Goal: Ask a question

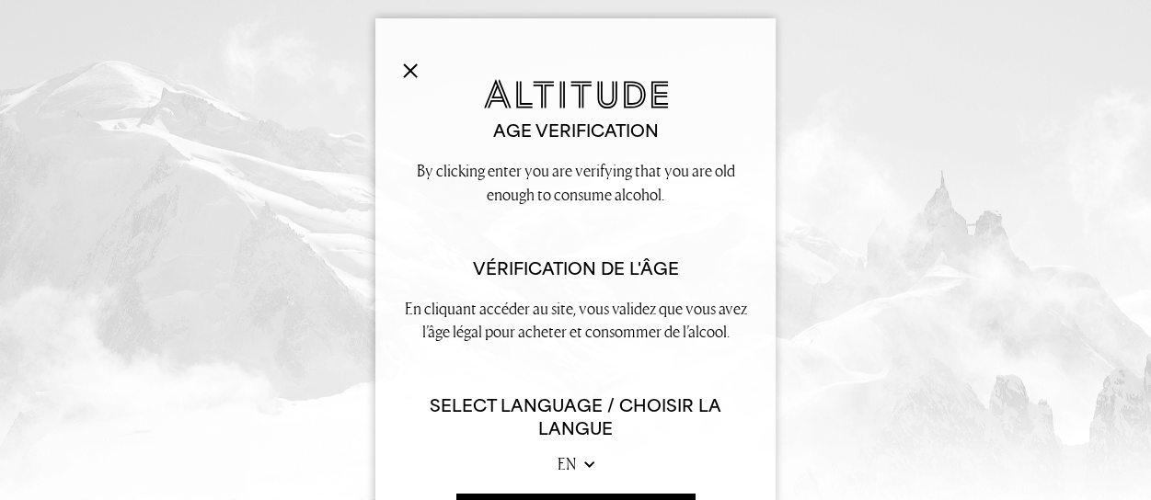
scroll to position [83, 0]
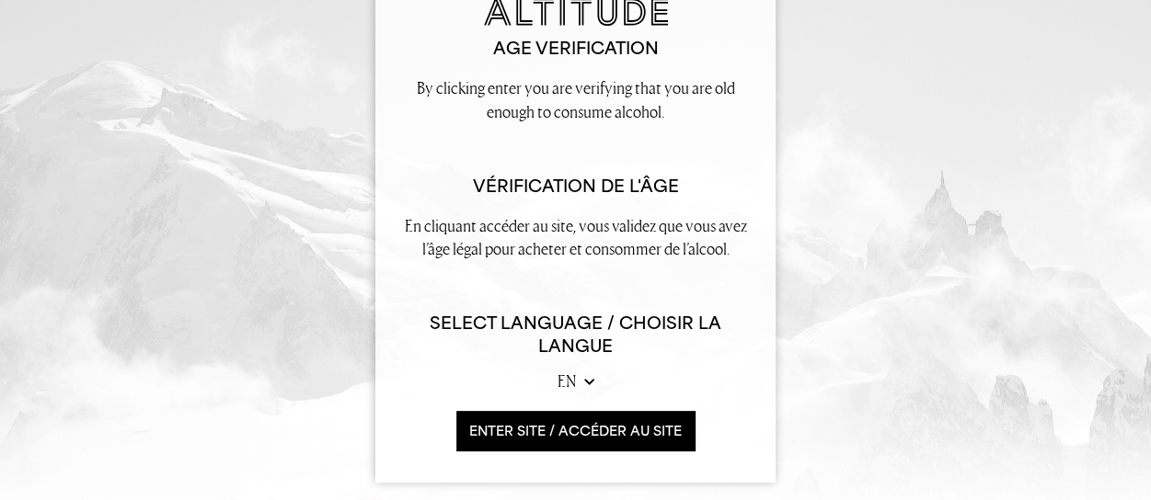
click at [567, 422] on button "ENTER SITE / accéder au site" at bounding box center [575, 431] width 238 height 40
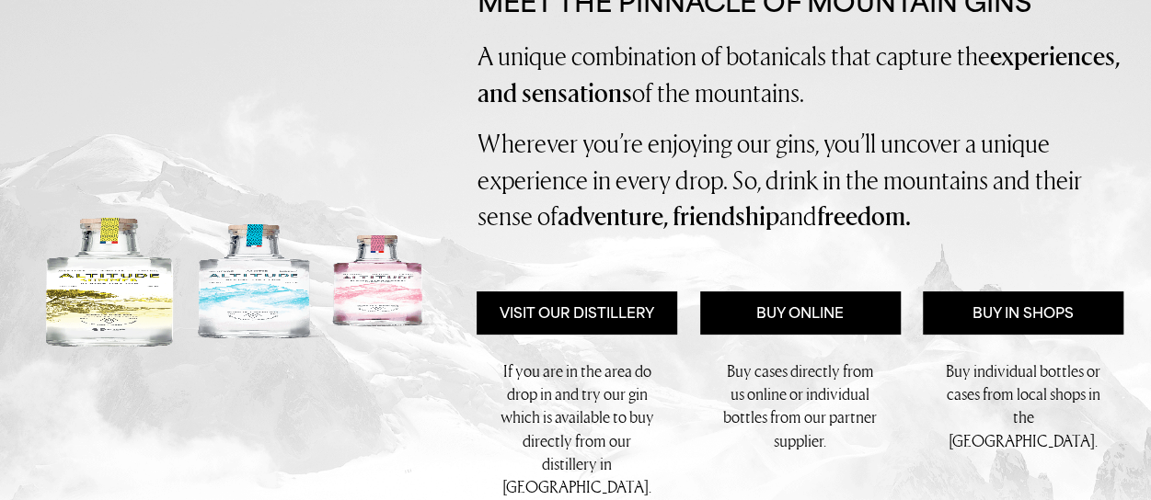
scroll to position [294, 0]
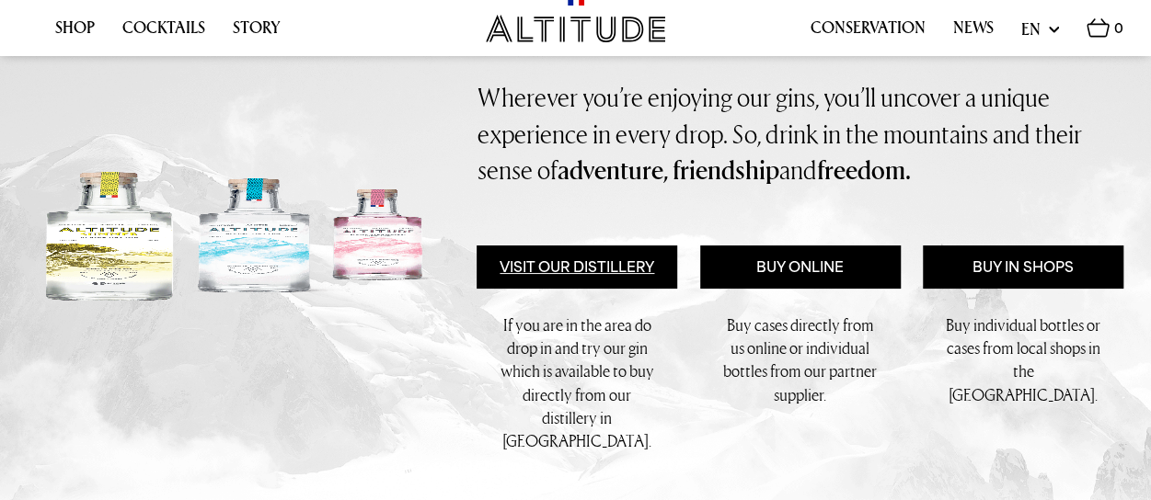
click at [571, 264] on link "Visit Our Distillery" at bounding box center [576, 267] width 201 height 43
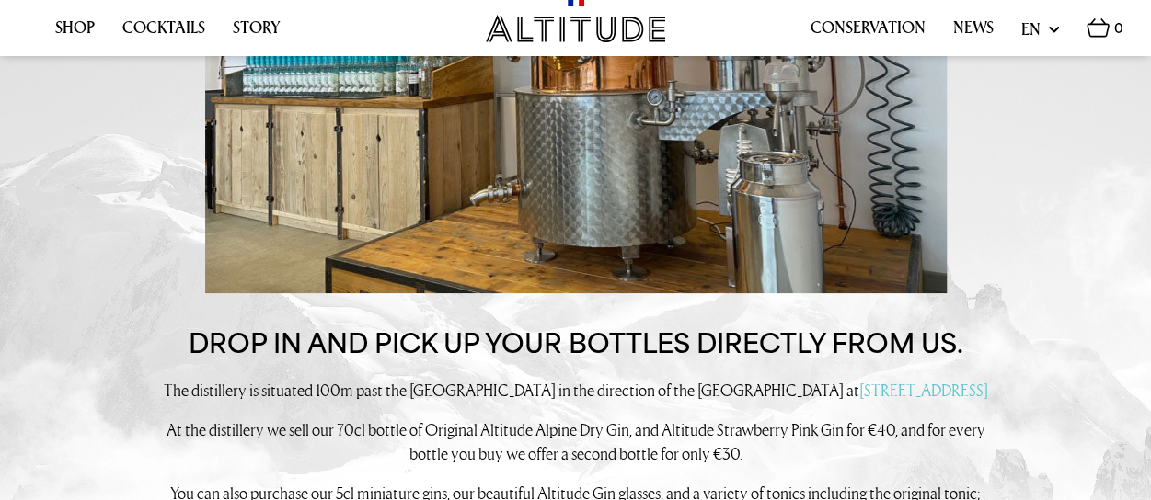
scroll to position [2003, 0]
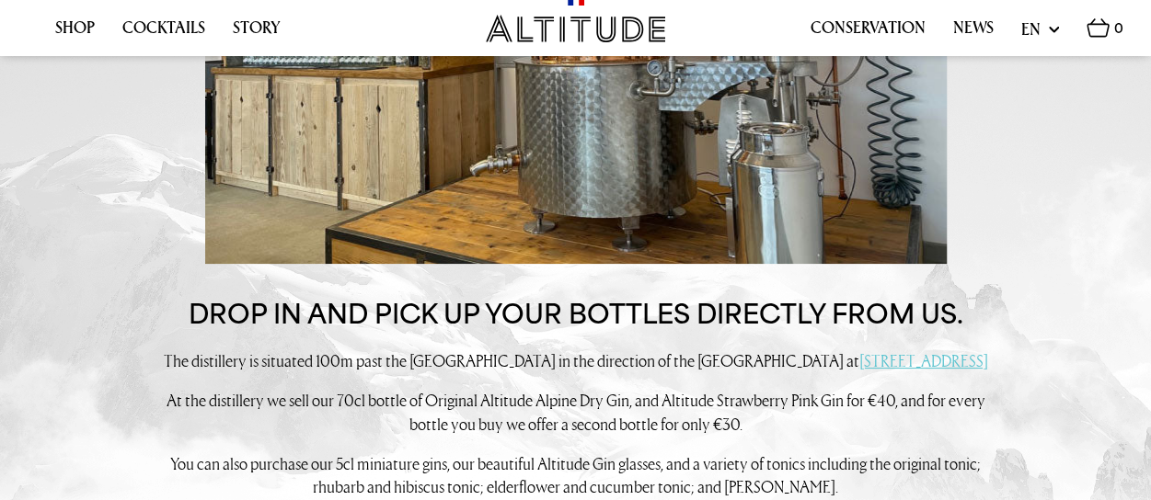
click at [859, 350] on link "121 Rue de Bellevue, 74310 Les Houches" at bounding box center [923, 360] width 129 height 21
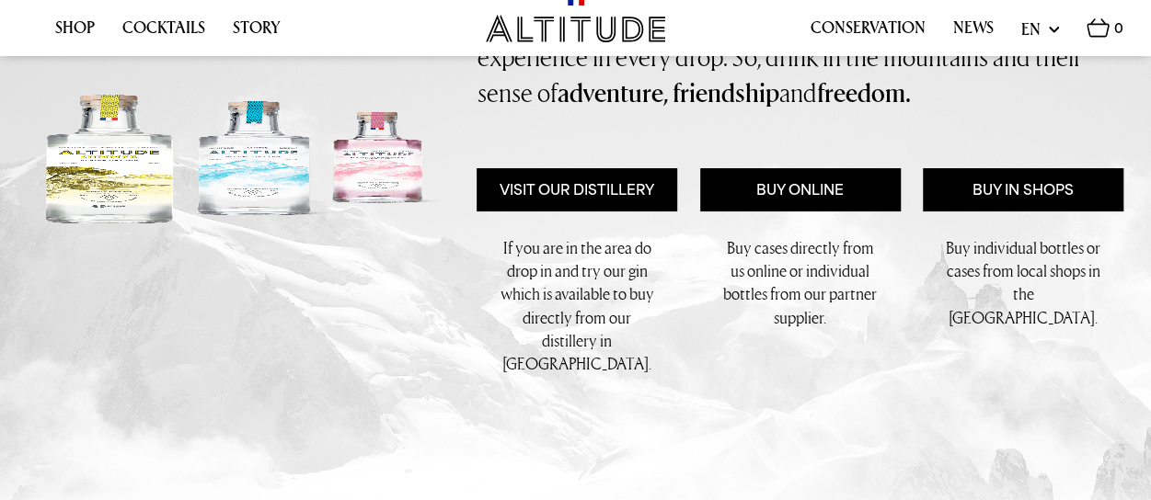
scroll to position [348, 0]
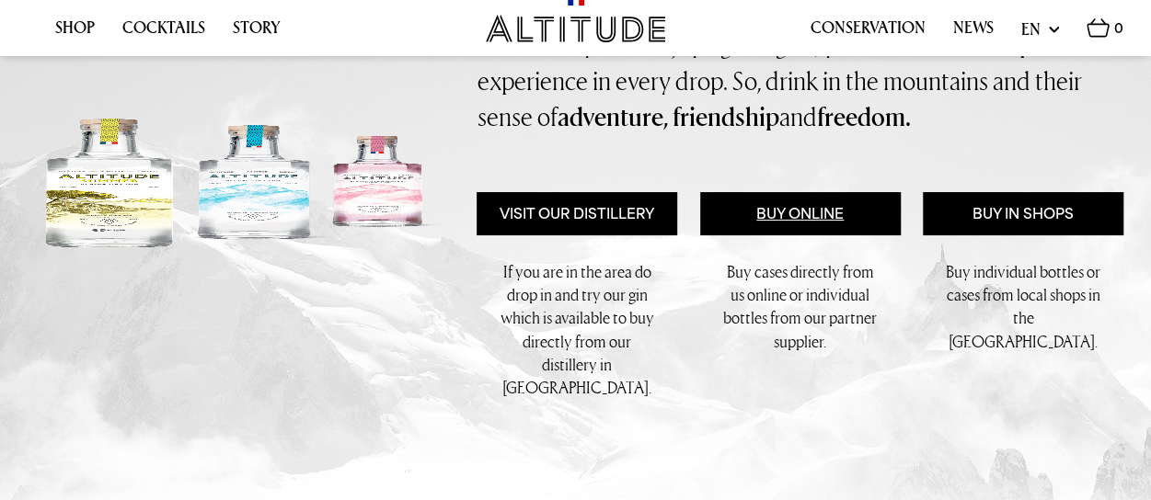
click at [805, 211] on link "Buy Online" at bounding box center [800, 213] width 201 height 43
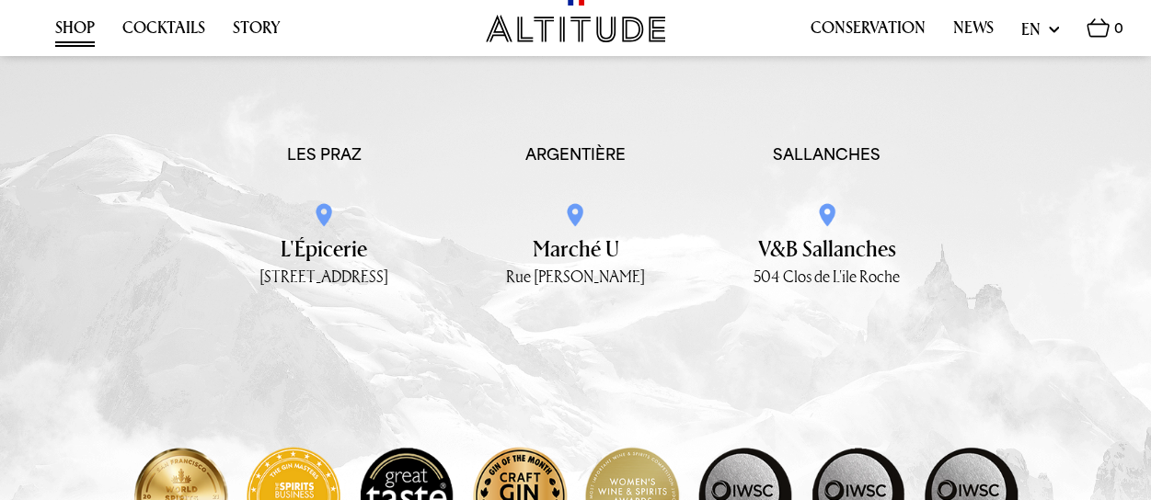
scroll to position [2735, 0]
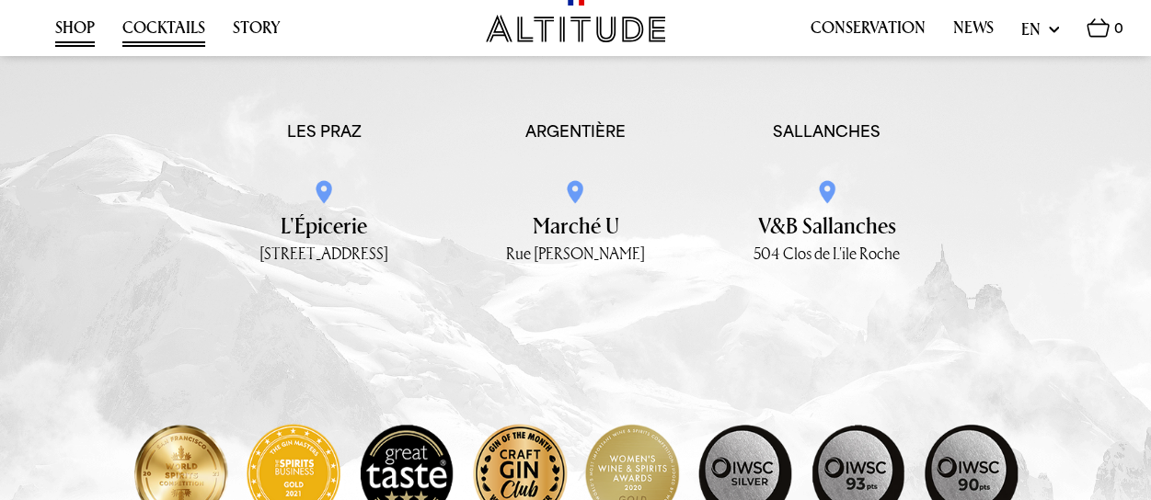
click at [159, 30] on link "Cocktails" at bounding box center [163, 32] width 83 height 29
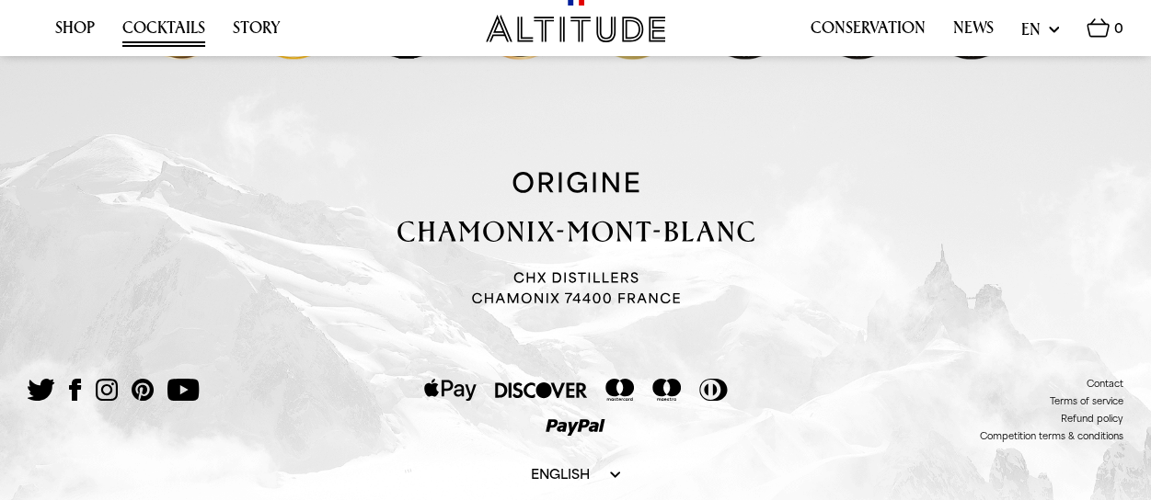
scroll to position [4687, 0]
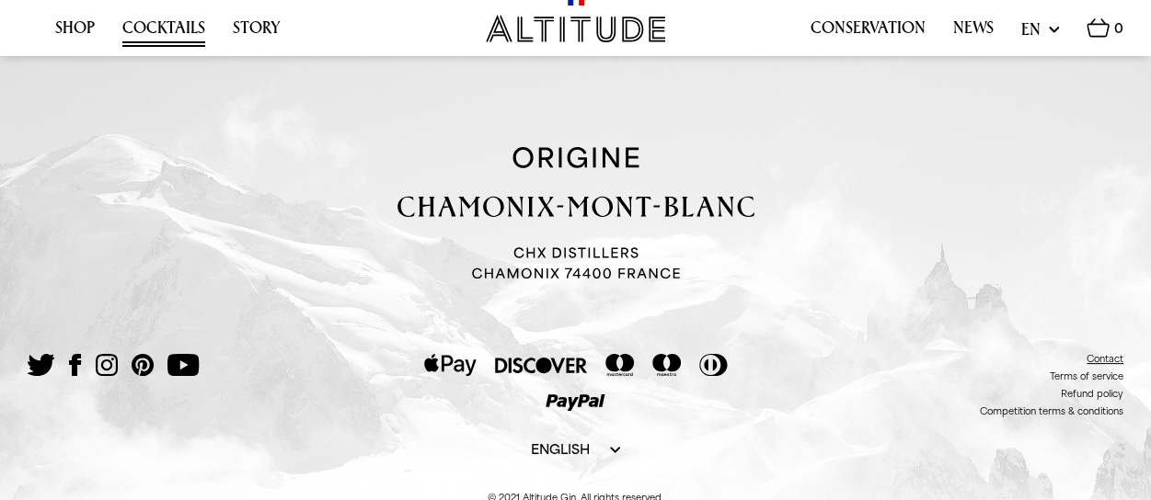
click at [1104, 353] on link "Contact" at bounding box center [1104, 358] width 37 height 11
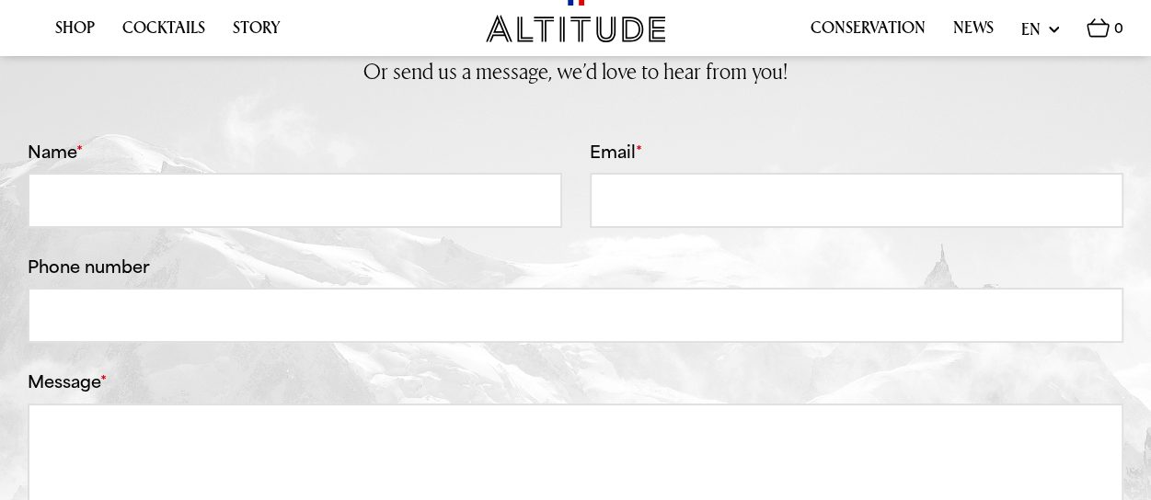
scroll to position [276, 0]
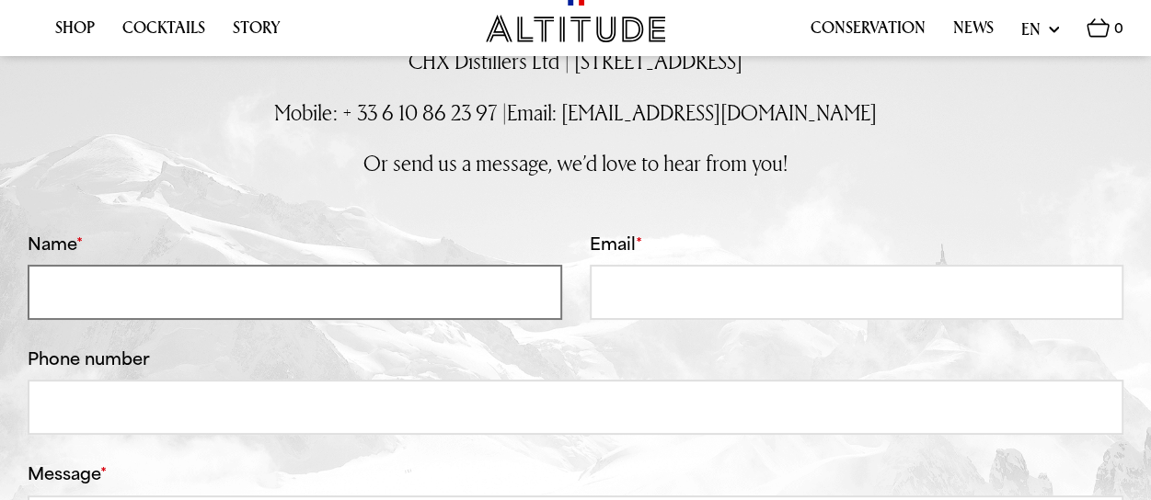
click at [199, 300] on input "Name *" at bounding box center [295, 292] width 534 height 55
type input "Janine Beck"
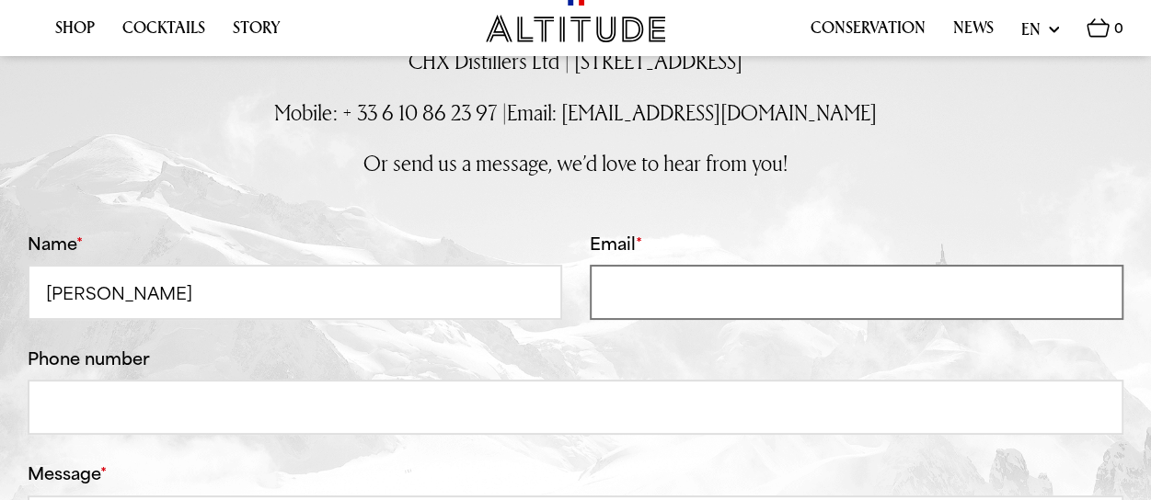
click at [654, 270] on input "Email *" at bounding box center [857, 292] width 534 height 55
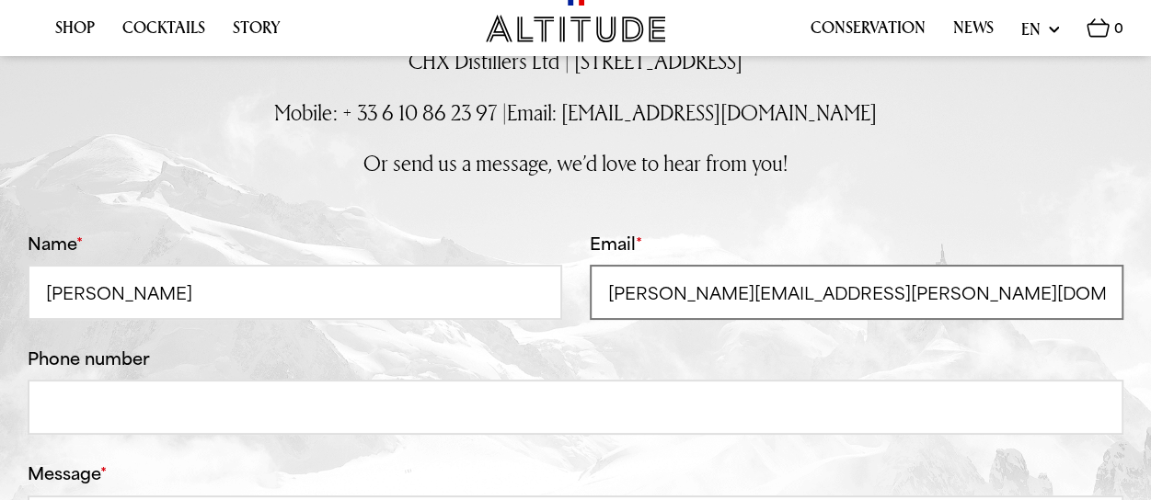
type input "janine.beck@kla.com"
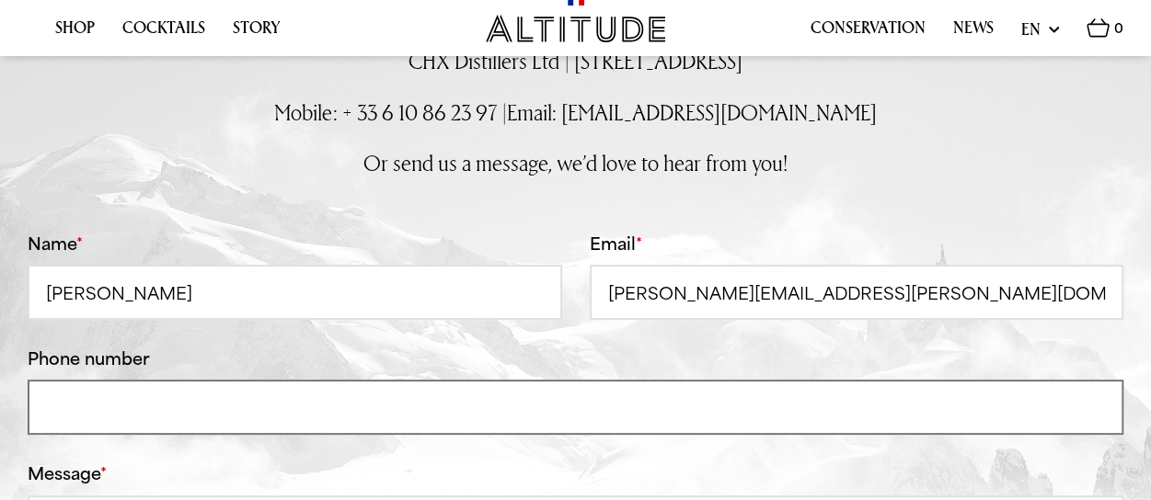
click at [85, 404] on input "Phone number" at bounding box center [575, 407] width 1095 height 55
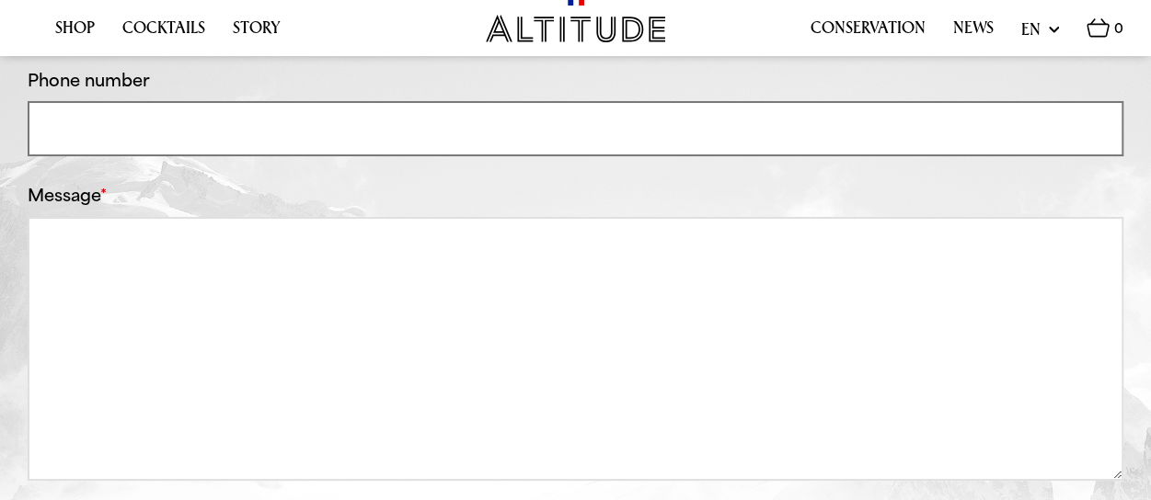
scroll to position [644, 0]
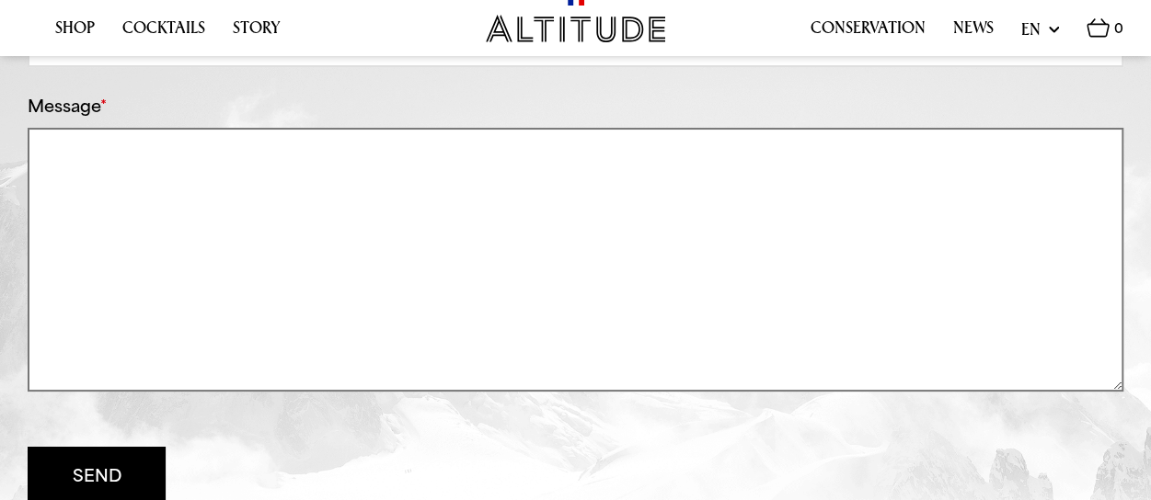
click at [96, 179] on textarea "Message *" at bounding box center [575, 260] width 1095 height 265
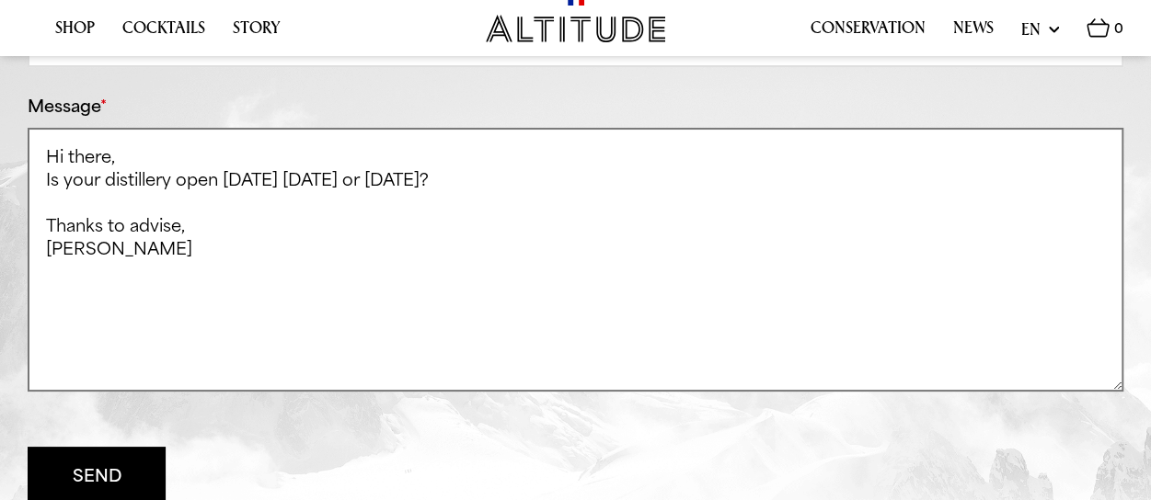
scroll to position [828, 0]
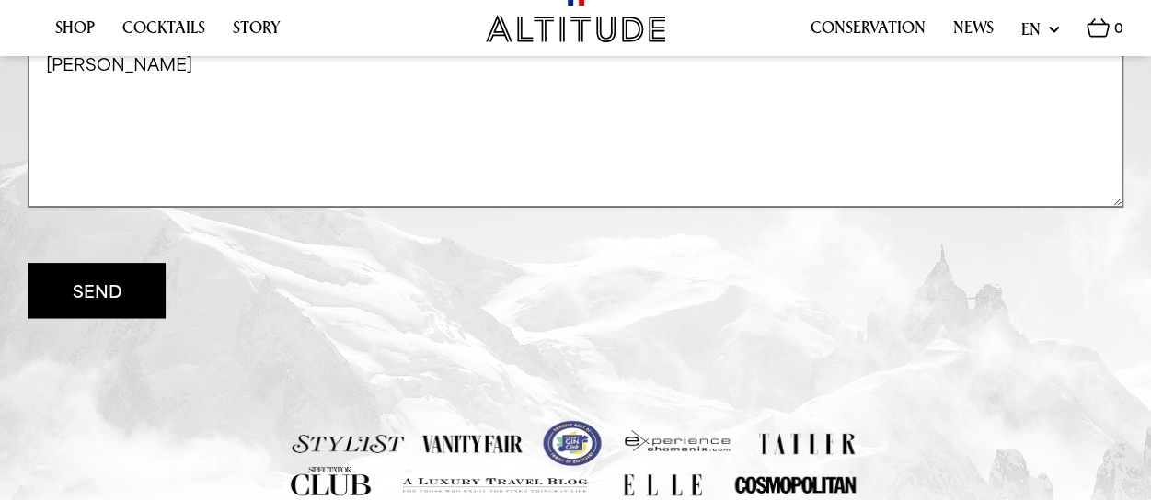
type textarea "Hi there, Is your distillery open tomorrow 15th Aug or Sat 16th Aug? Thanks to …"
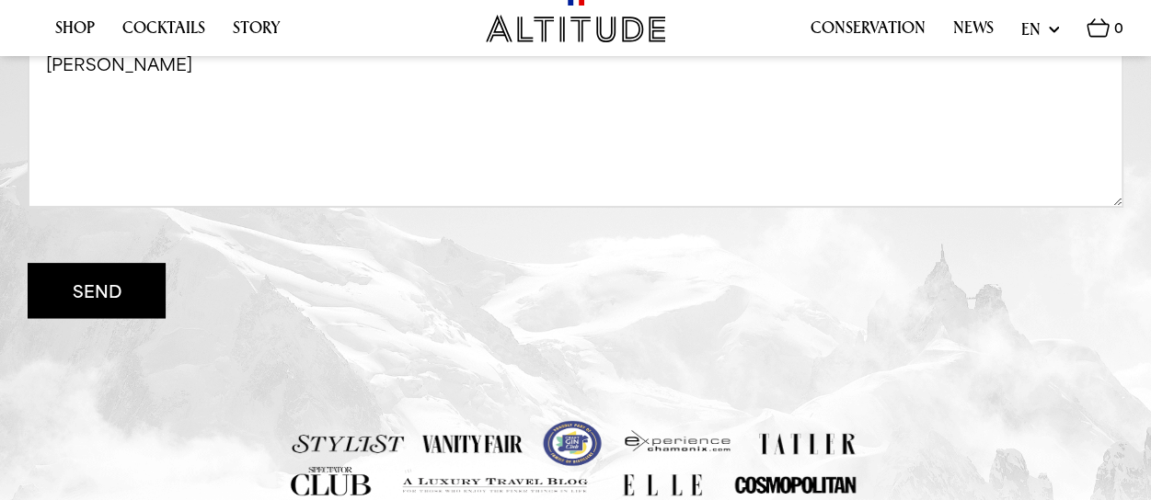
click at [108, 301] on button "Send" at bounding box center [97, 290] width 138 height 55
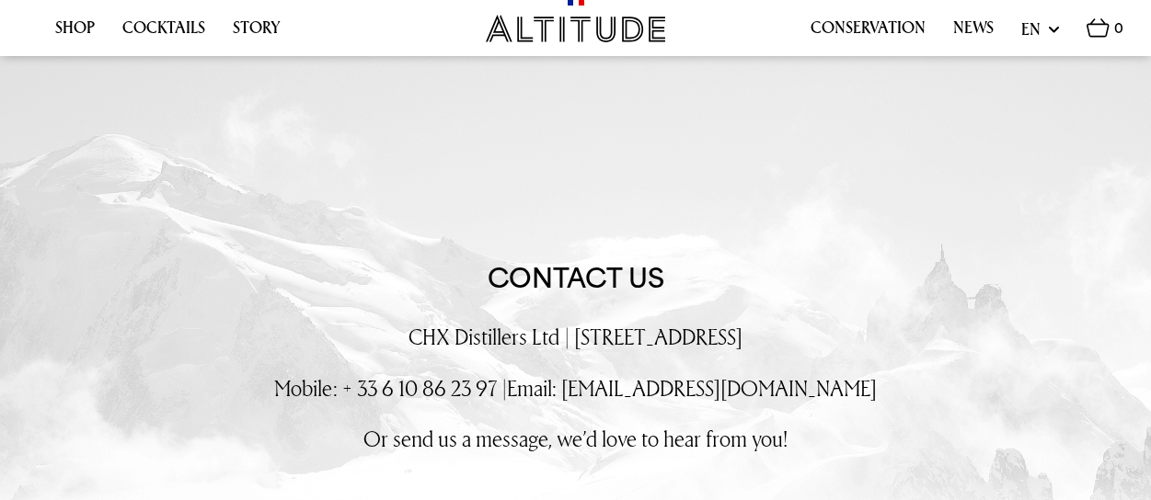
scroll to position [508, 0]
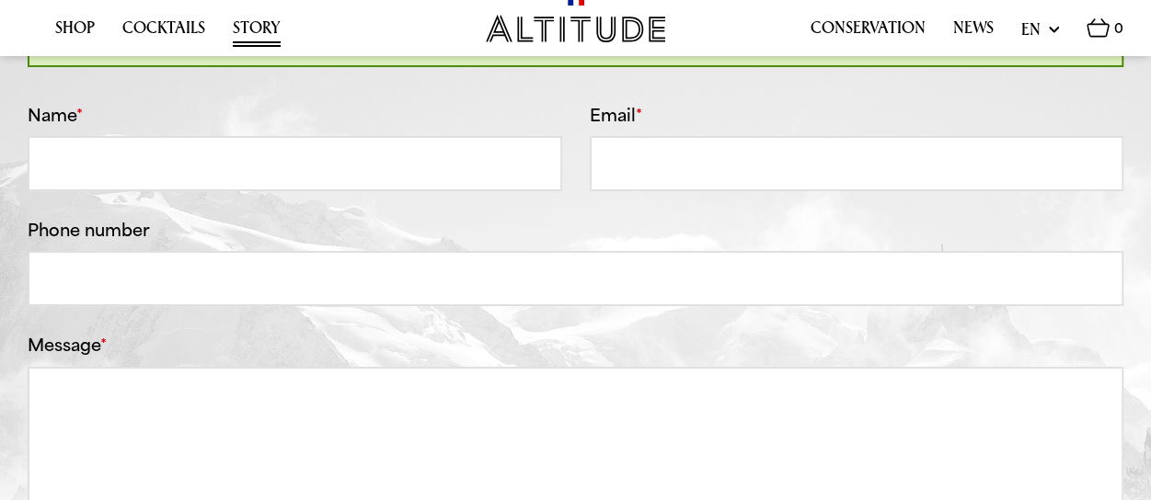
click at [263, 24] on link "Story" at bounding box center [257, 32] width 48 height 29
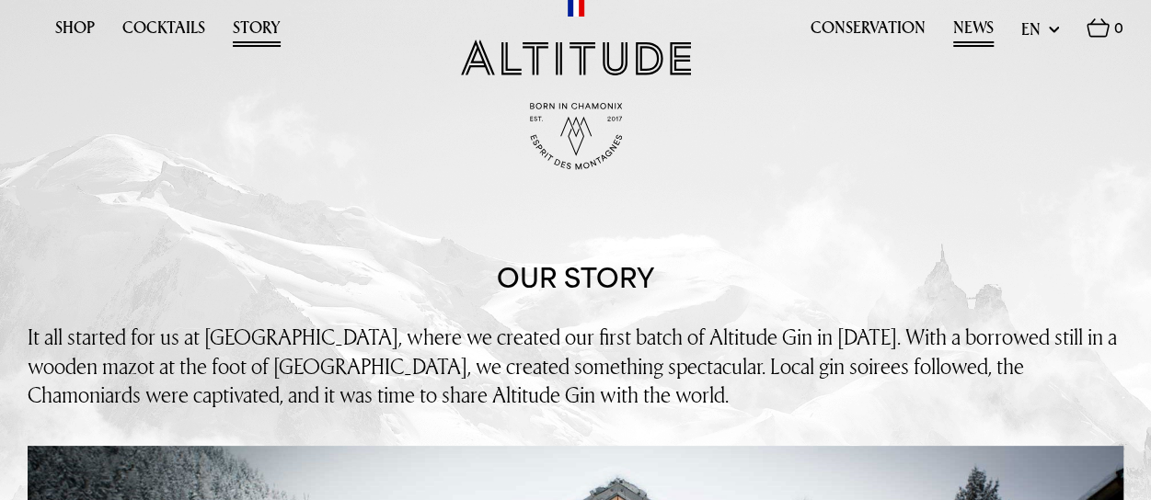
click at [978, 22] on link "News" at bounding box center [973, 32] width 40 height 29
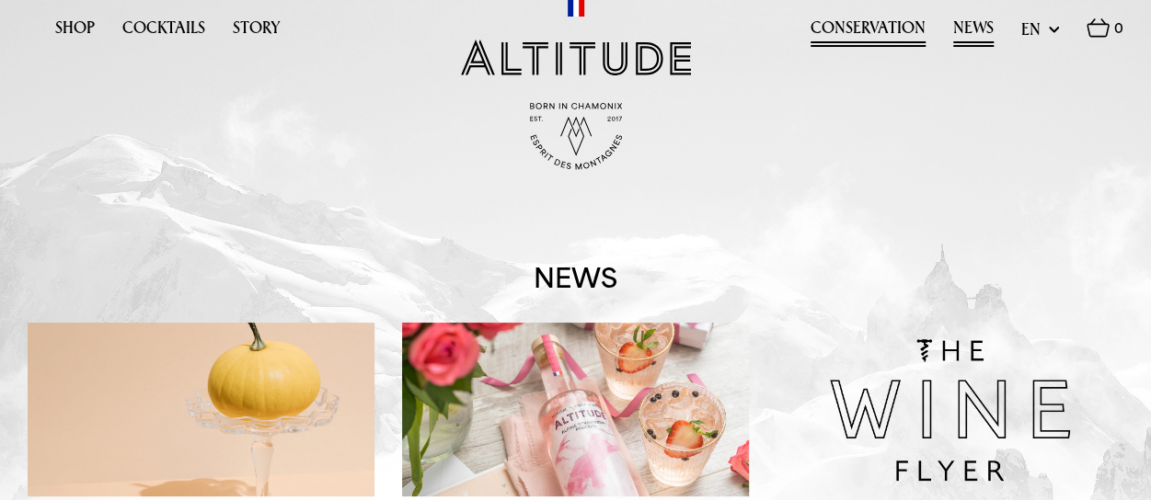
click at [852, 29] on link "Conservation" at bounding box center [867, 32] width 115 height 29
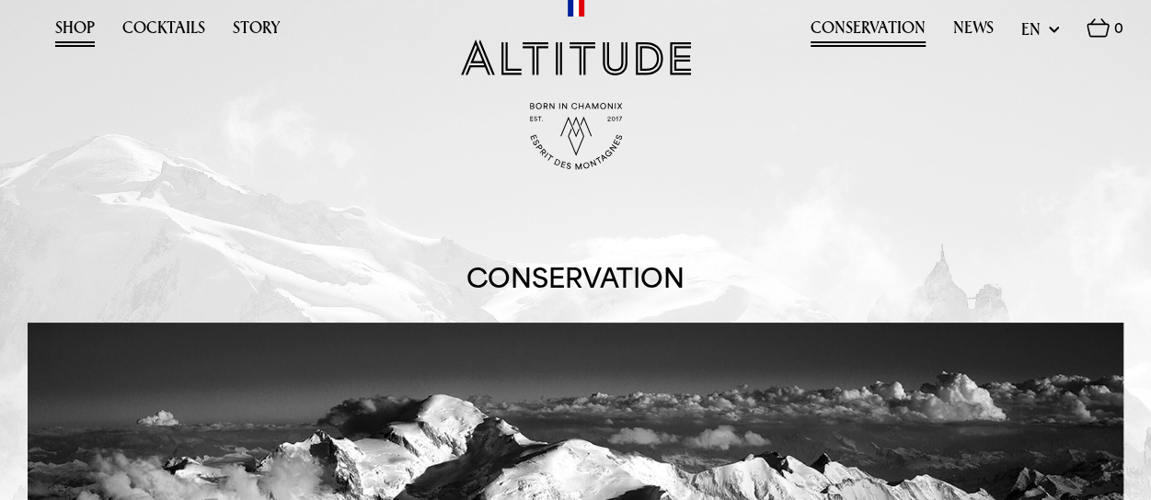
click at [71, 26] on link "Shop" at bounding box center [75, 32] width 40 height 29
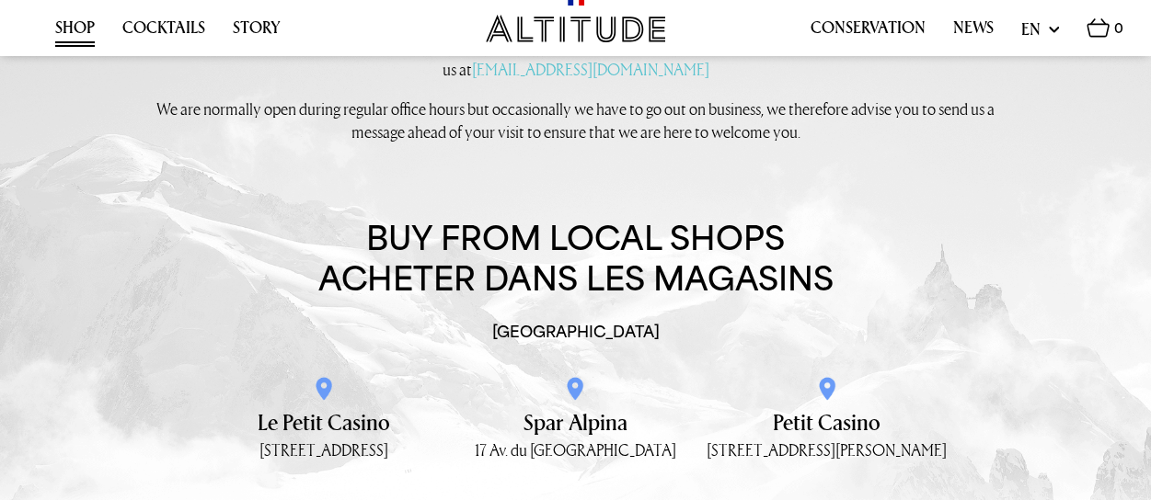
scroll to position [1837, 0]
